Goal: Task Accomplishment & Management: Complete application form

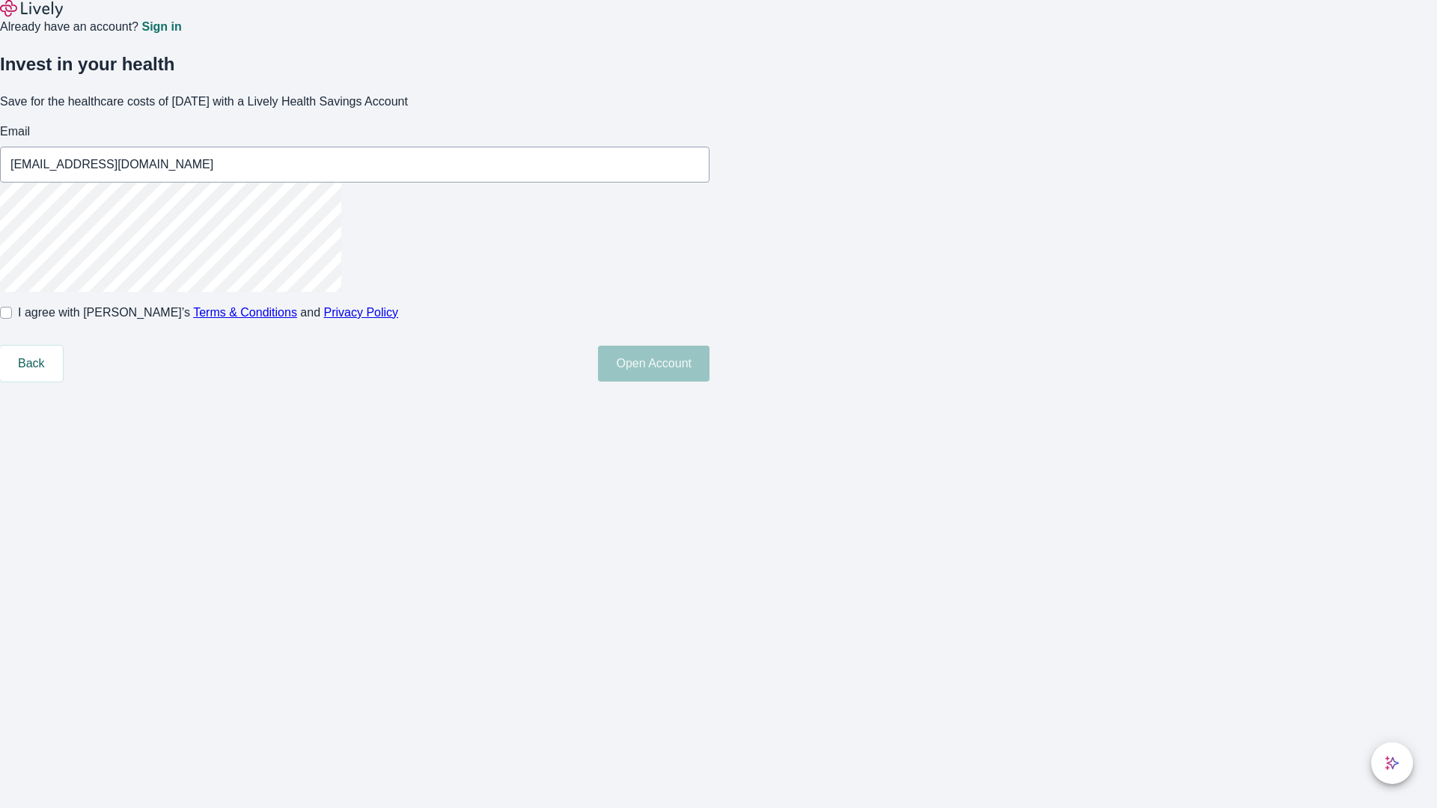
click at [12, 319] on input "I agree with Lively’s Terms & Conditions and Privacy Policy" at bounding box center [6, 313] width 12 height 12
checkbox input "true"
click at [709, 382] on button "Open Account" at bounding box center [653, 364] width 111 height 36
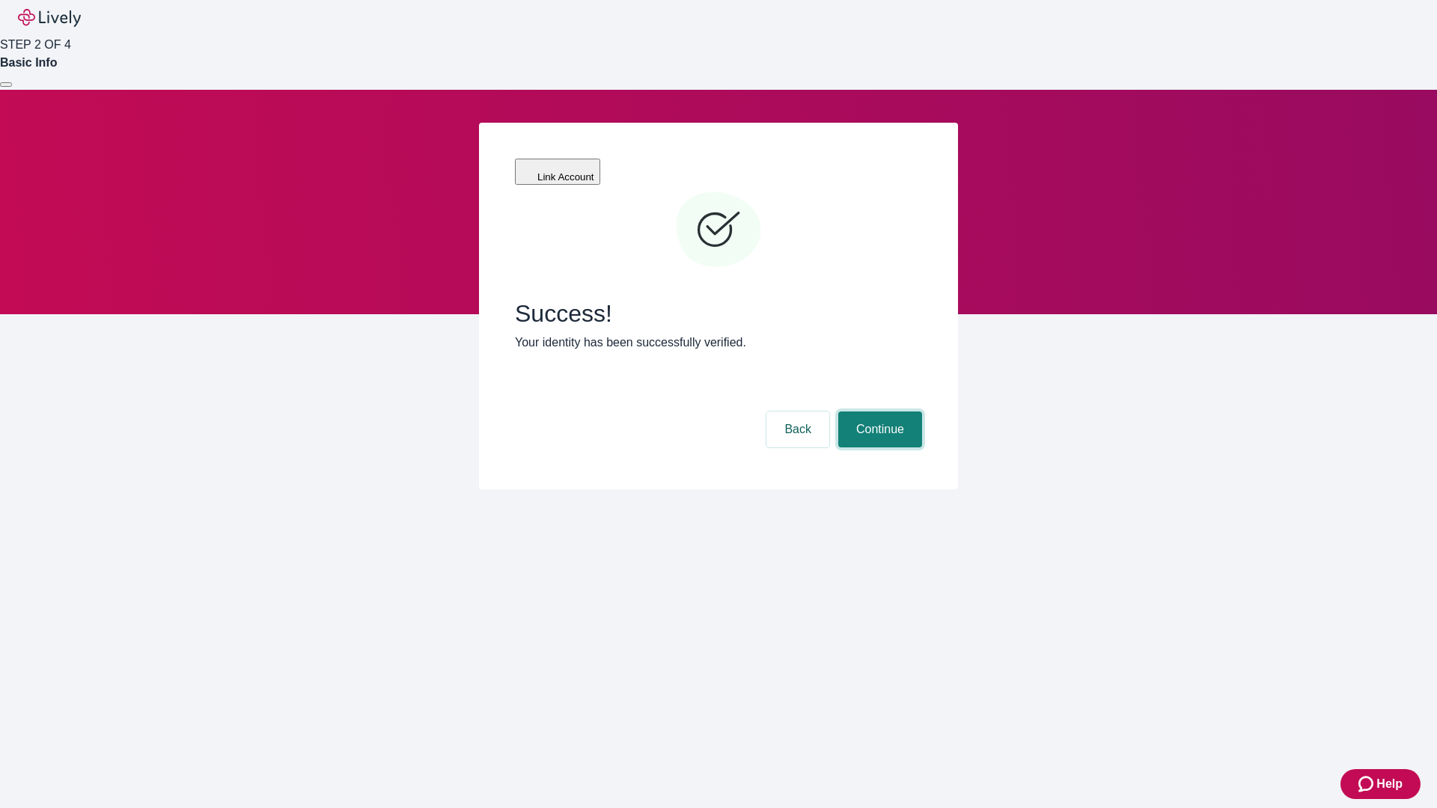
click at [878, 412] on button "Continue" at bounding box center [880, 430] width 84 height 36
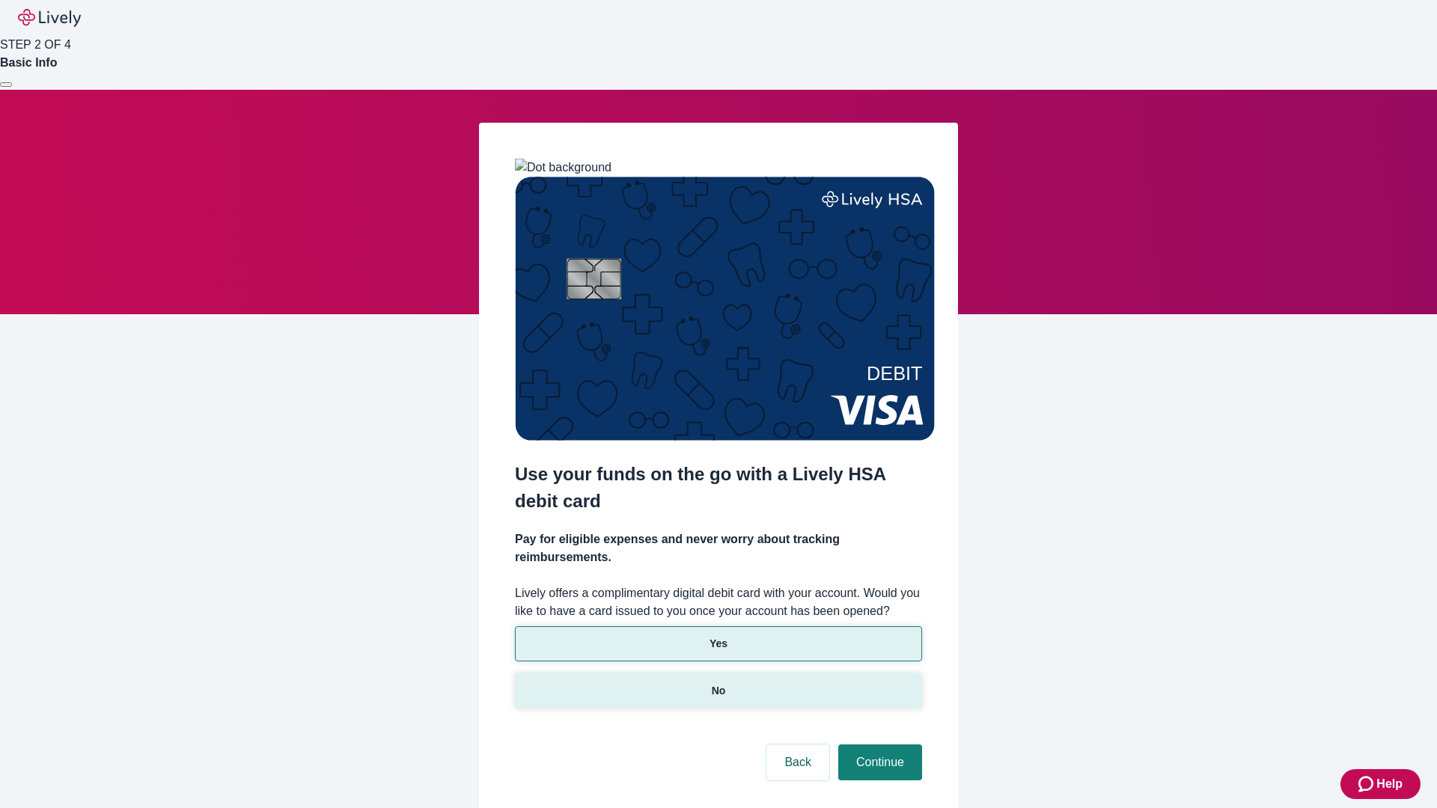
click at [718, 683] on p "No" at bounding box center [719, 691] width 14 height 16
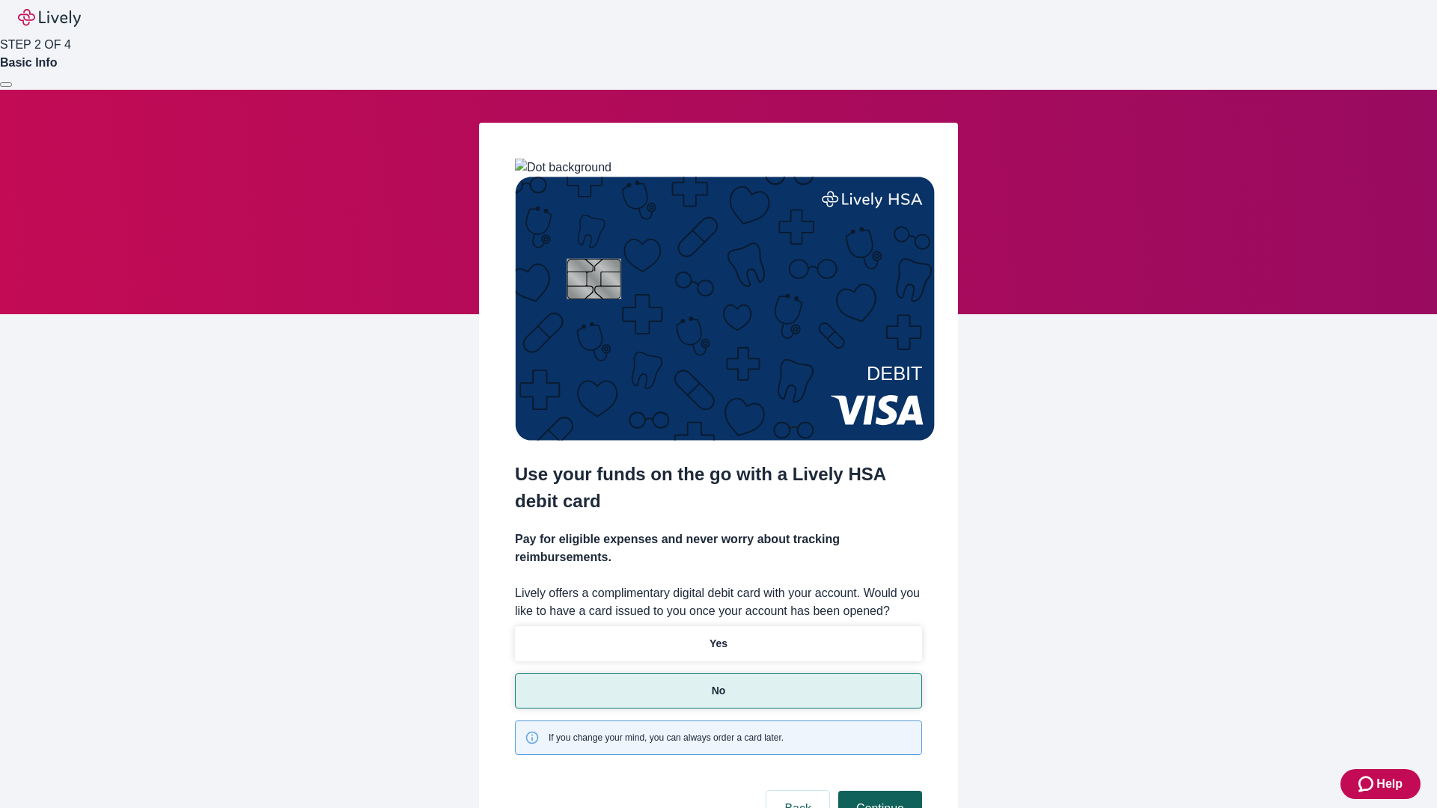
click at [878, 791] on button "Continue" at bounding box center [880, 809] width 84 height 36
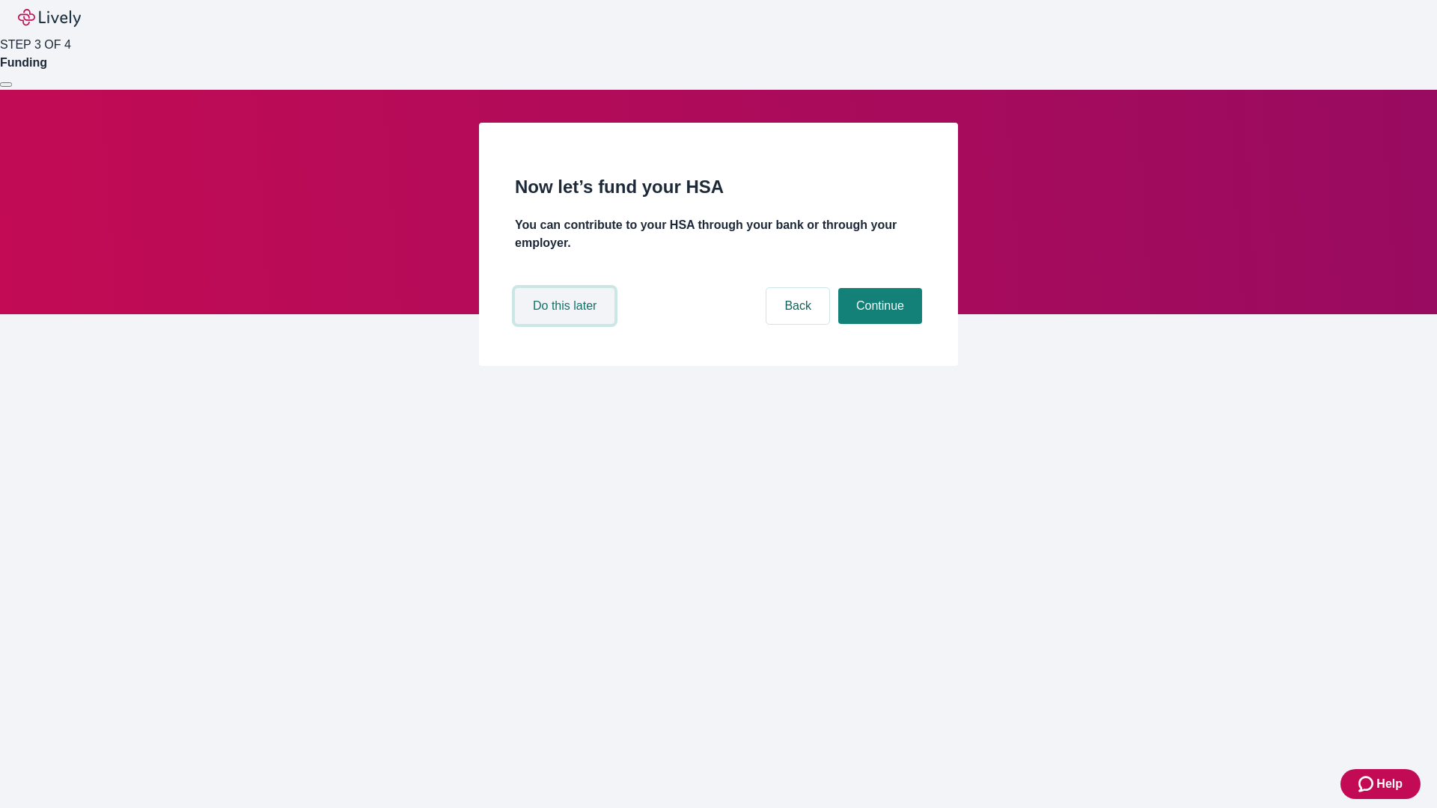
click at [566, 324] on button "Do this later" at bounding box center [565, 306] width 100 height 36
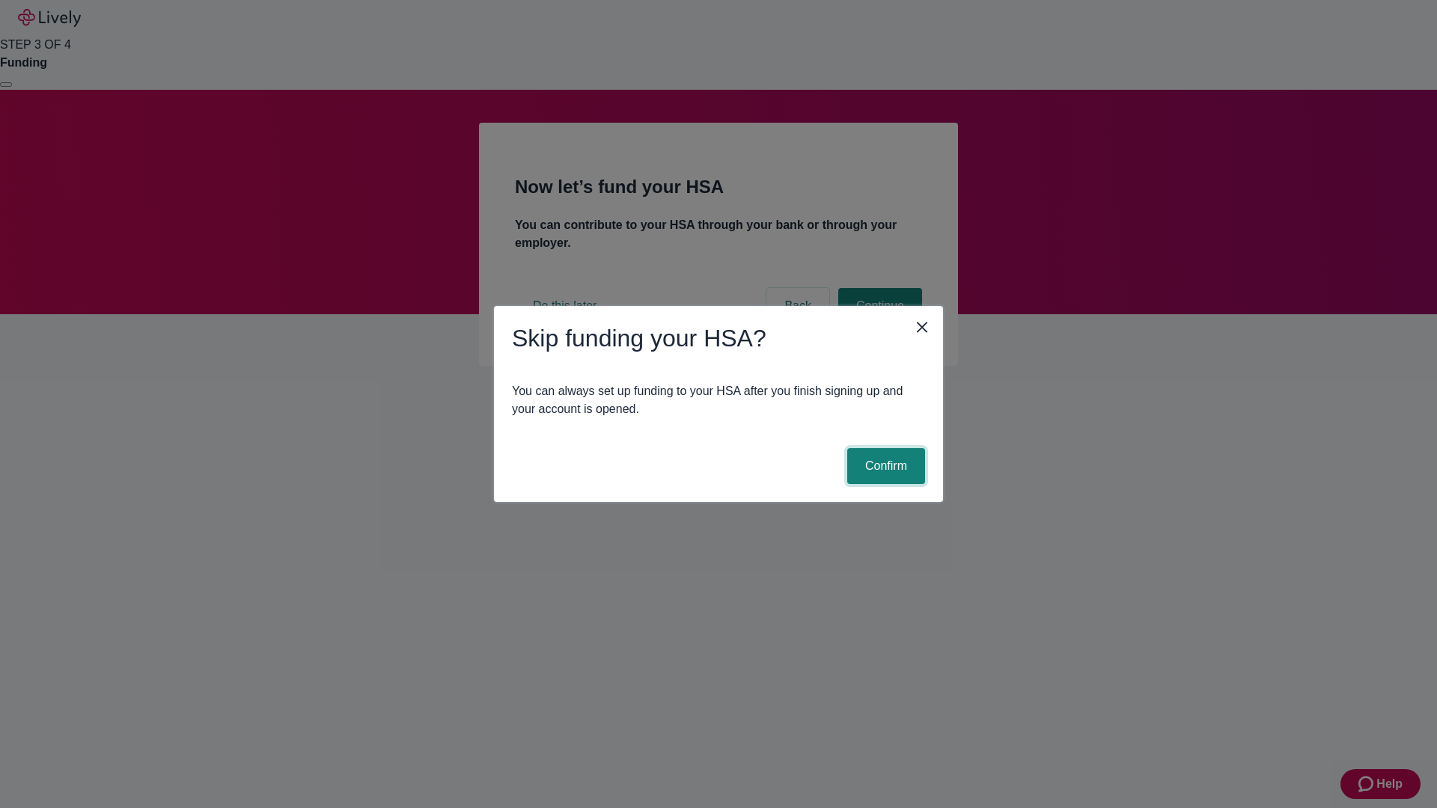
click at [884, 466] on button "Confirm" at bounding box center [886, 466] width 78 height 36
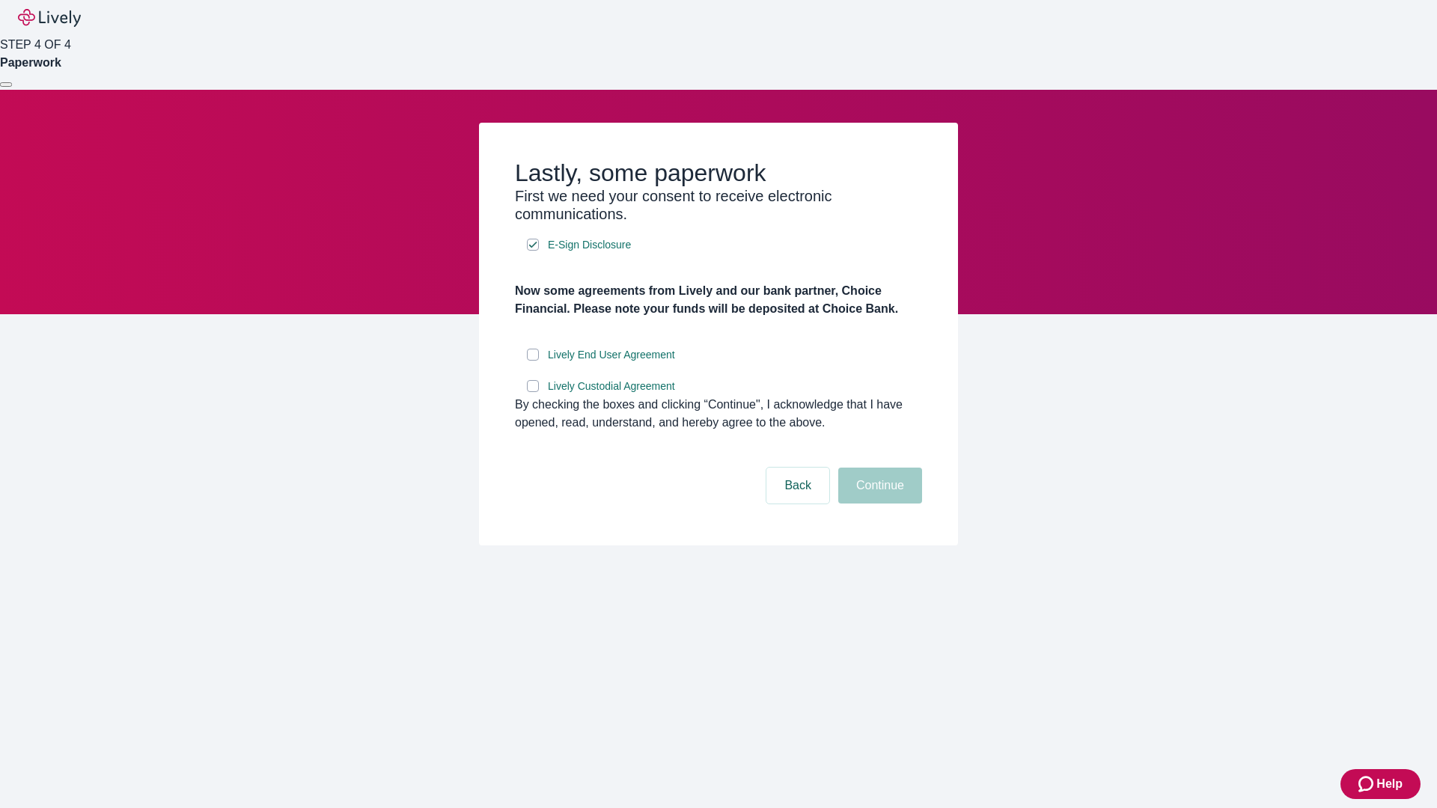
click at [533, 361] on input "Lively End User Agreement" at bounding box center [533, 355] width 12 height 12
checkbox input "true"
click at [533, 392] on input "Lively Custodial Agreement" at bounding box center [533, 386] width 12 height 12
checkbox input "true"
click at [878, 504] on button "Continue" at bounding box center [880, 486] width 84 height 36
